Goal: Task Accomplishment & Management: Use online tool/utility

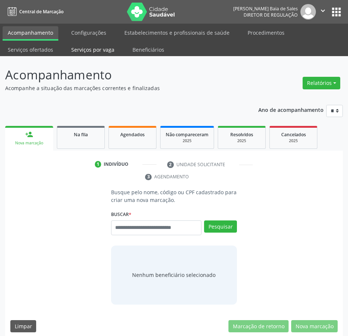
click at [92, 50] on link "Serviços por vaga" at bounding box center [93, 49] width 54 height 13
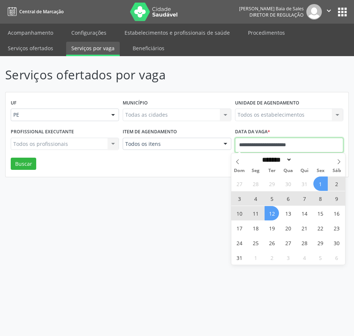
click at [264, 145] on input "**********" at bounding box center [289, 145] width 108 height 15
click at [238, 162] on icon at bounding box center [237, 161] width 5 height 5
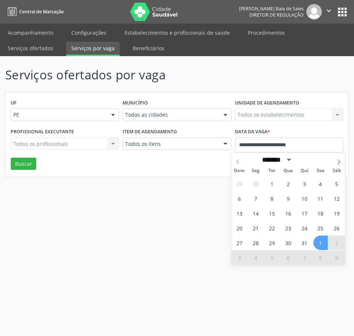
click at [238, 162] on icon at bounding box center [237, 161] width 5 height 5
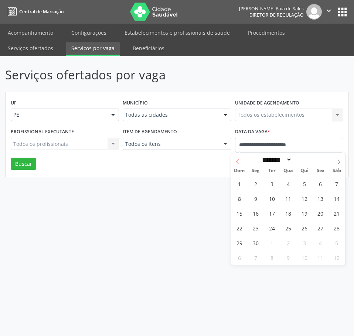
click at [238, 162] on icon at bounding box center [237, 161] width 5 height 5
select select "*"
click at [306, 186] on span "1" at bounding box center [304, 183] width 14 height 14
type input "**********"
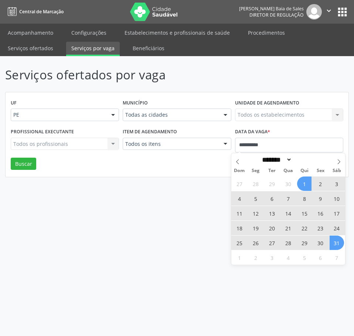
click at [340, 240] on span "31" at bounding box center [336, 243] width 14 height 14
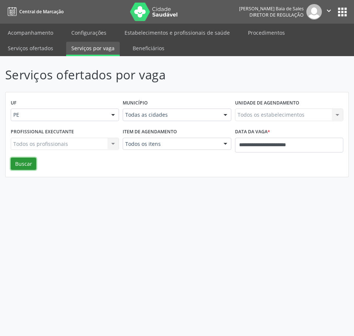
click at [19, 162] on button "Buscar" at bounding box center [23, 164] width 25 height 13
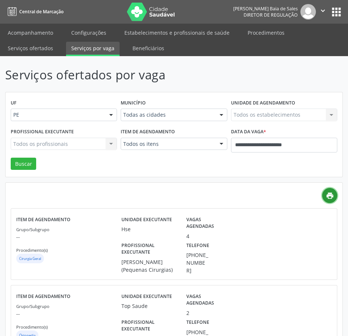
click at [333, 198] on icon "print" at bounding box center [330, 196] width 8 height 8
